Goal: Transaction & Acquisition: Purchase product/service

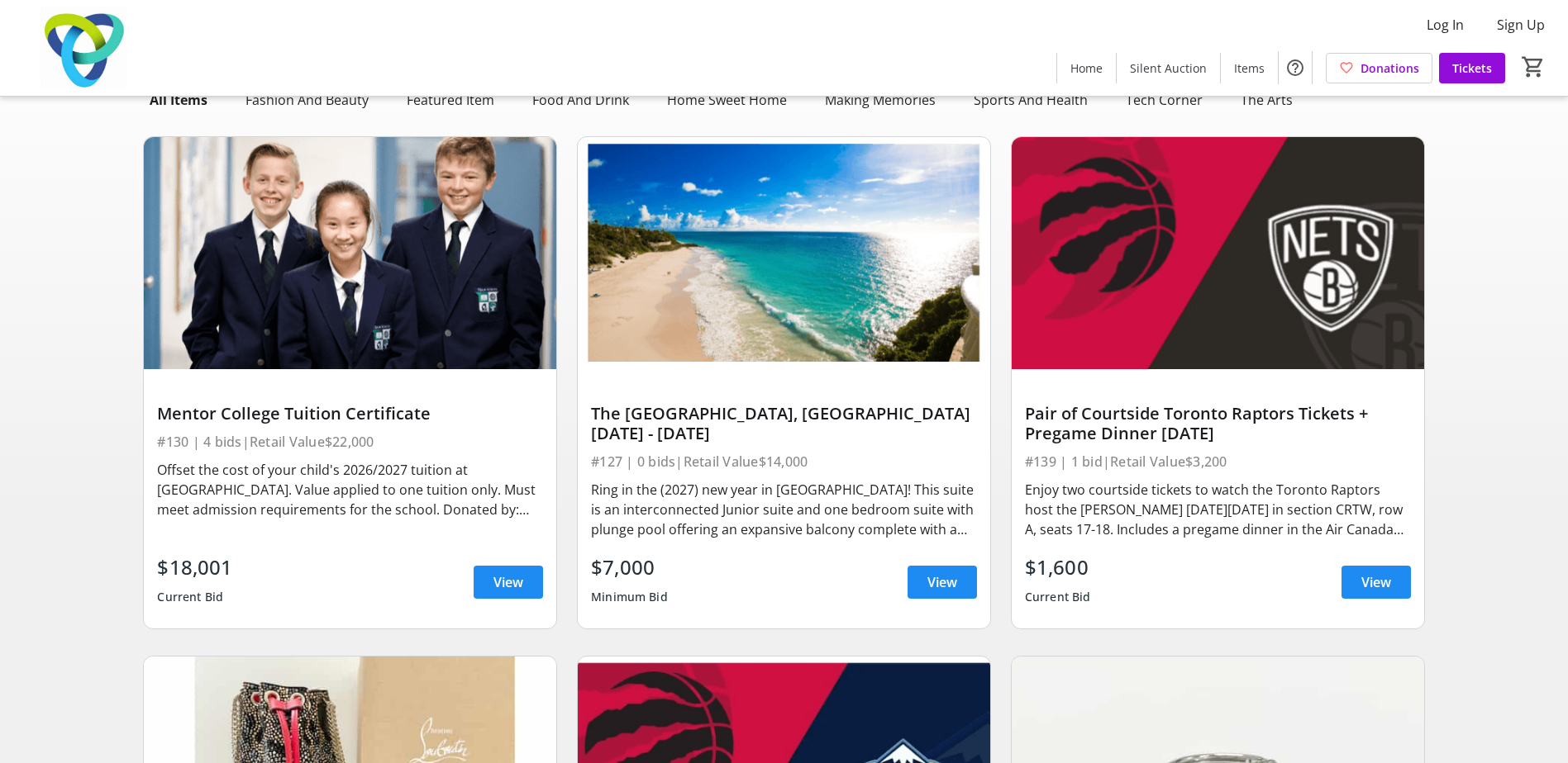
scroll to position [83, 0]
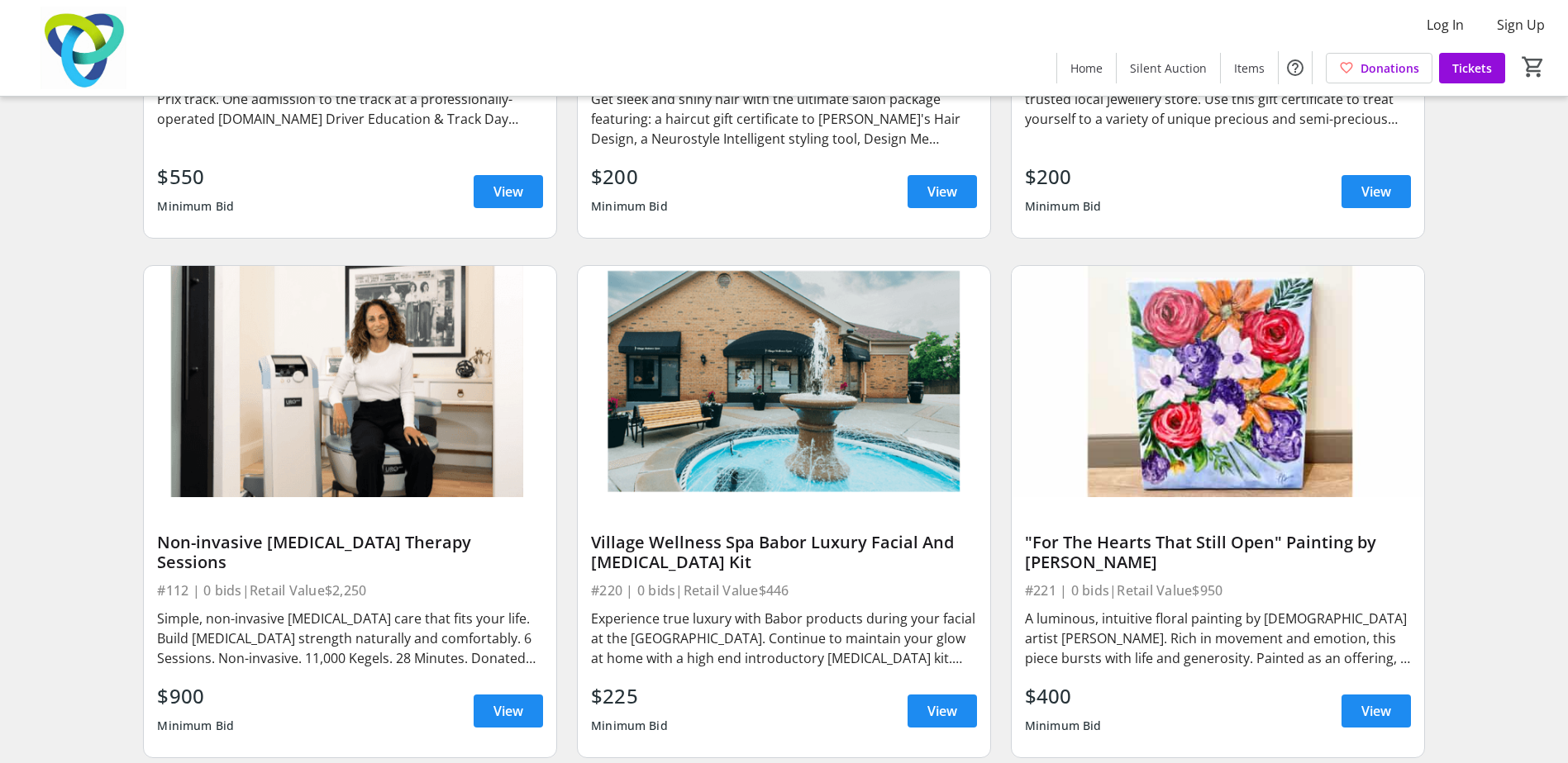
scroll to position [6774, 0]
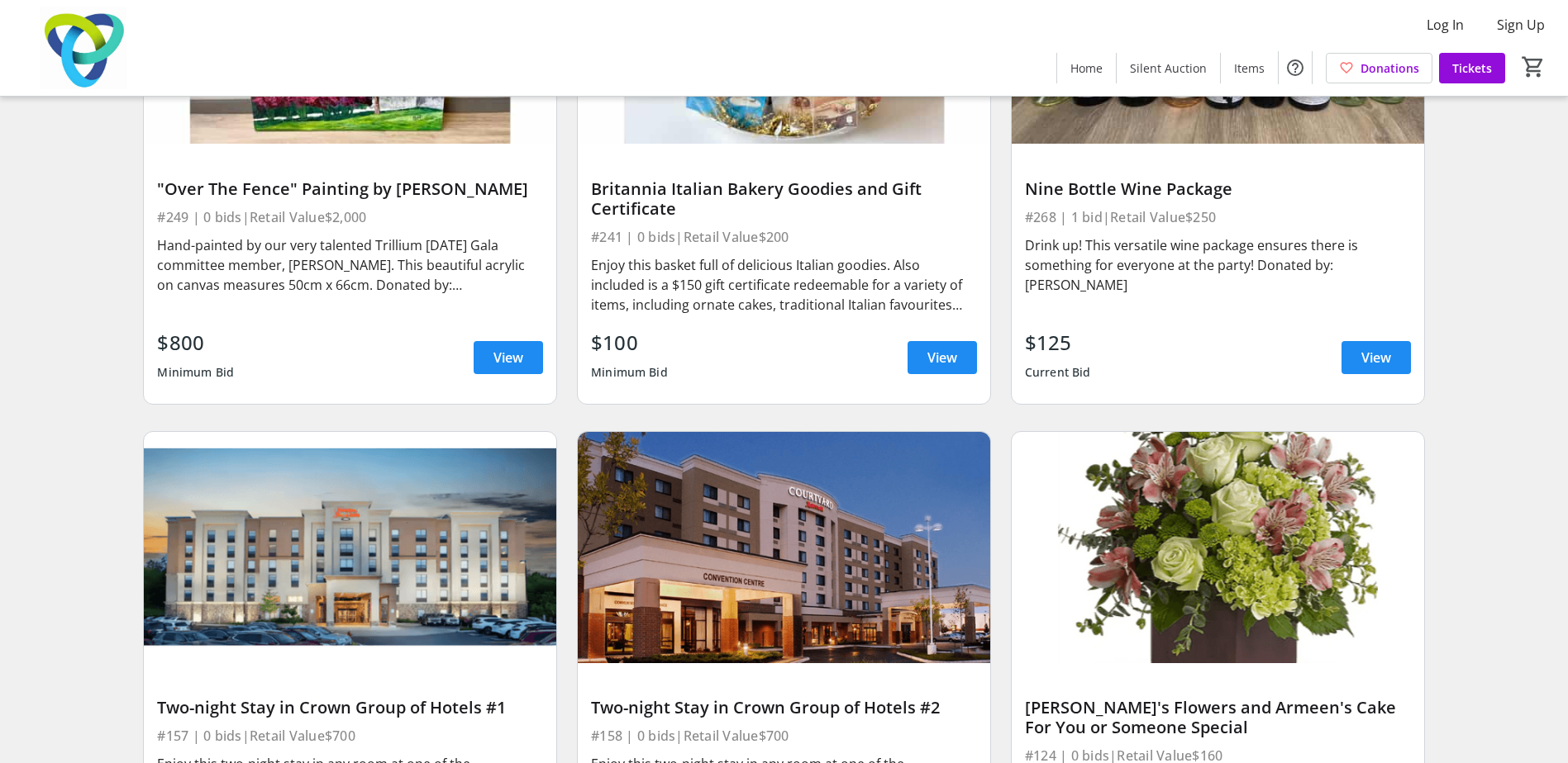
scroll to position [13224, 0]
